Goal: Task Accomplishment & Management: Manage account settings

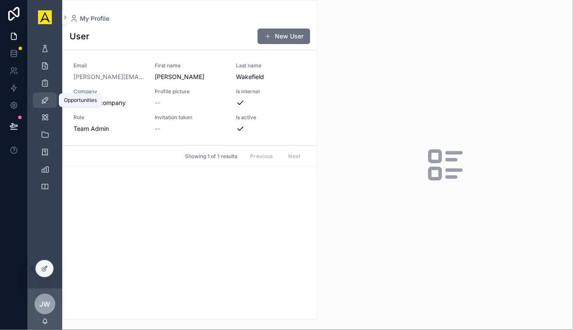
click at [49, 96] on div "Opportunities" at bounding box center [45, 100] width 14 height 14
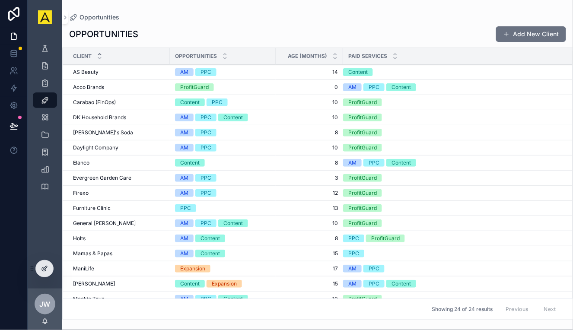
click at [42, 267] on icon at bounding box center [44, 268] width 7 height 7
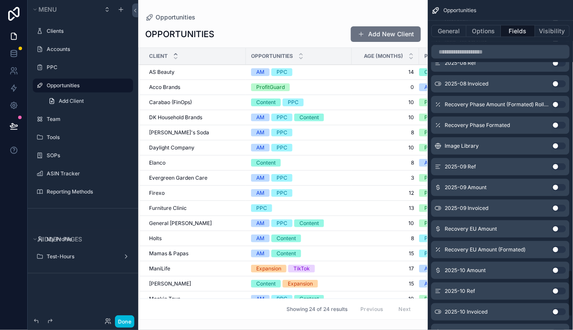
scroll to position [1987, 0]
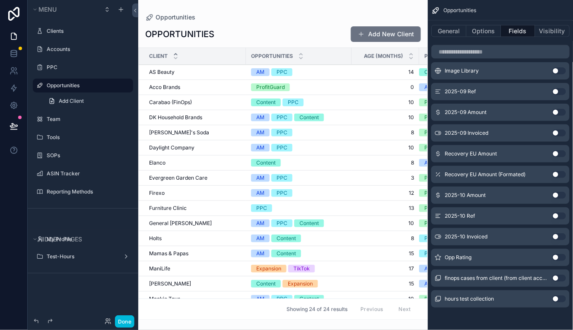
click at [557, 256] on button "Use setting" at bounding box center [560, 257] width 14 height 7
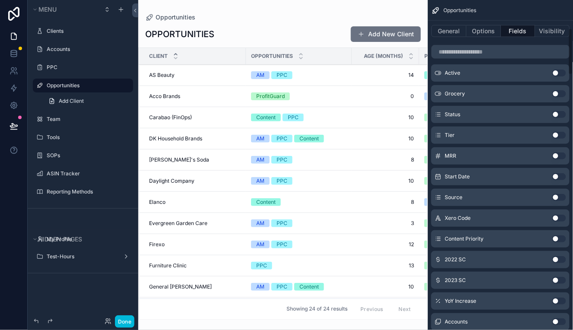
scroll to position [0, 0]
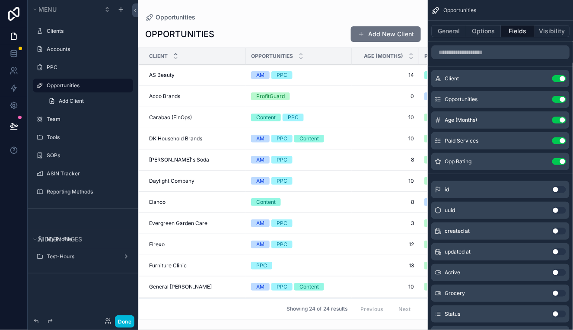
click at [124, 320] on button "Done" at bounding box center [124, 322] width 19 height 13
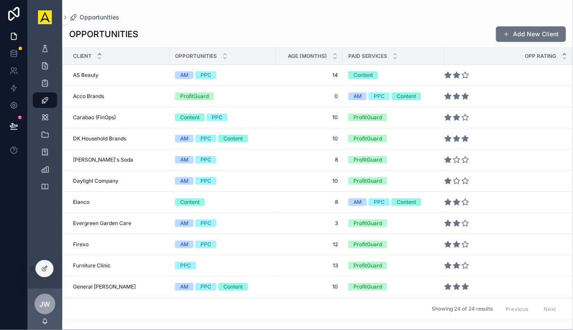
click at [562, 56] on icon "scrollable content" at bounding box center [565, 58] width 6 height 6
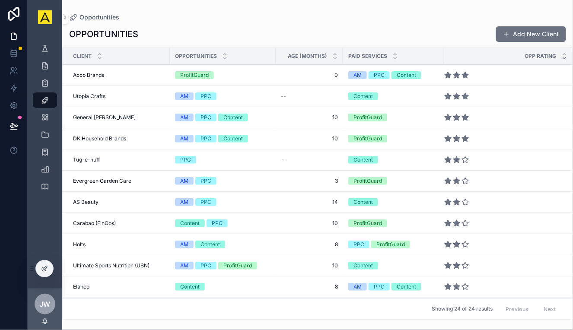
click at [562, 56] on icon "scrollable content" at bounding box center [565, 54] width 6 height 6
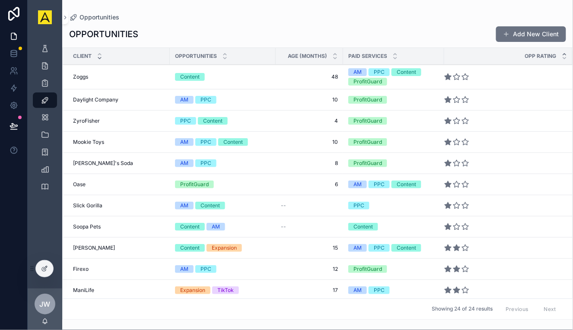
click at [97, 57] on icon "scrollable content" at bounding box center [100, 58] width 6 height 6
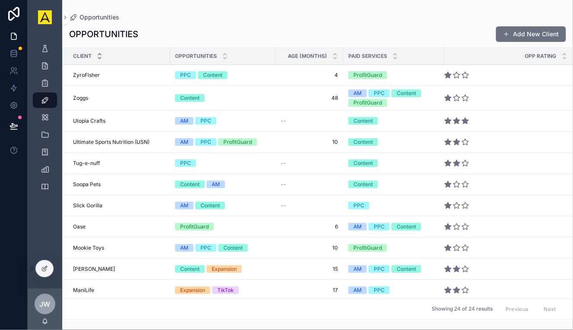
click at [100, 54] on icon "scrollable content" at bounding box center [99, 54] width 3 height 1
